Goal: Information Seeking & Learning: Understand process/instructions

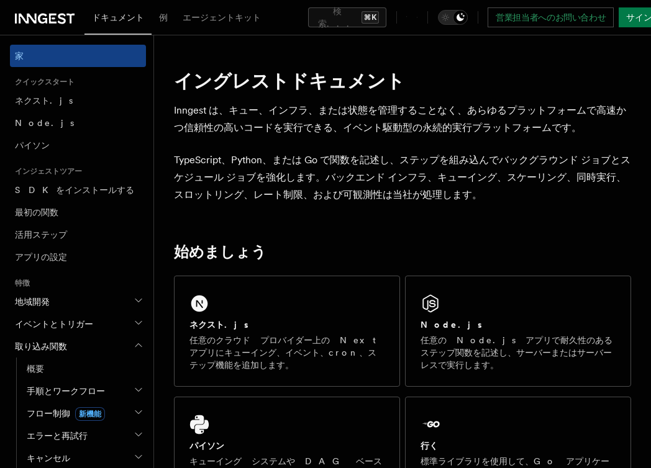
click at [284, 119] on p "Inngest は、キュー、インフラ、または状態を管理することなく、あらゆるプラットフォームで高速かつ信頼性の高いコードを実行できる、イベント駆動型の永続的実…" at bounding box center [402, 119] width 457 height 35
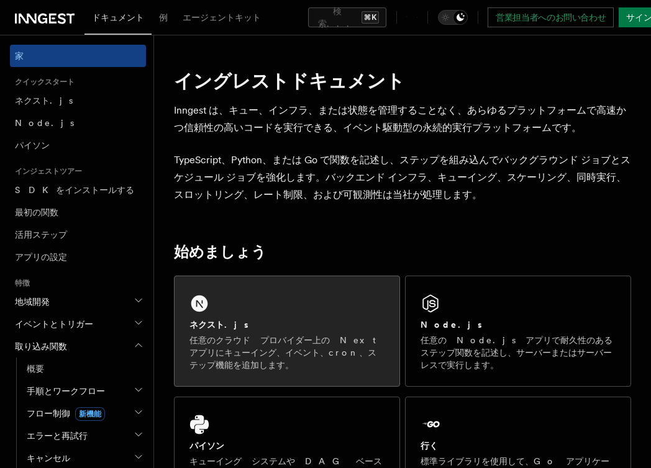
click at [286, 301] on div "ネクスト.js 任意のクラウド プロバイダー上の Next アプリにキューイング、イベント、cron、ステップ機能を追加します。" at bounding box center [286, 331] width 225 height 110
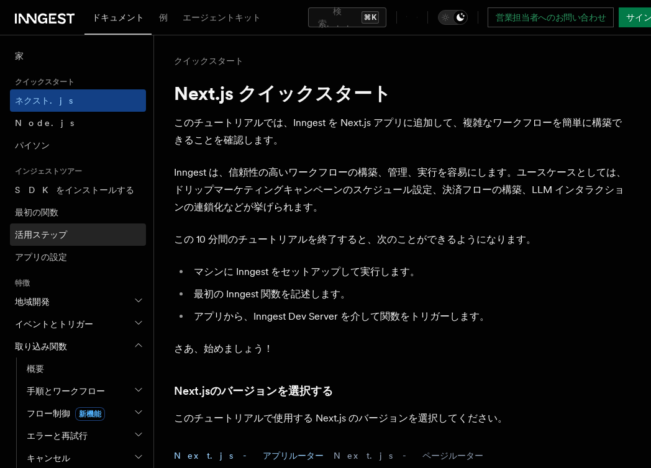
click at [45, 243] on link "活用ステップ" at bounding box center [78, 235] width 136 height 22
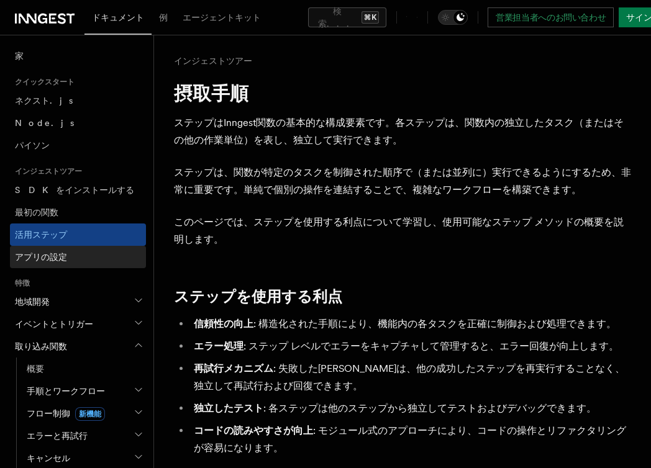
click at [43, 264] on link "アプリの設定" at bounding box center [78, 257] width 136 height 22
